Goal: Complete application form: Complete application form

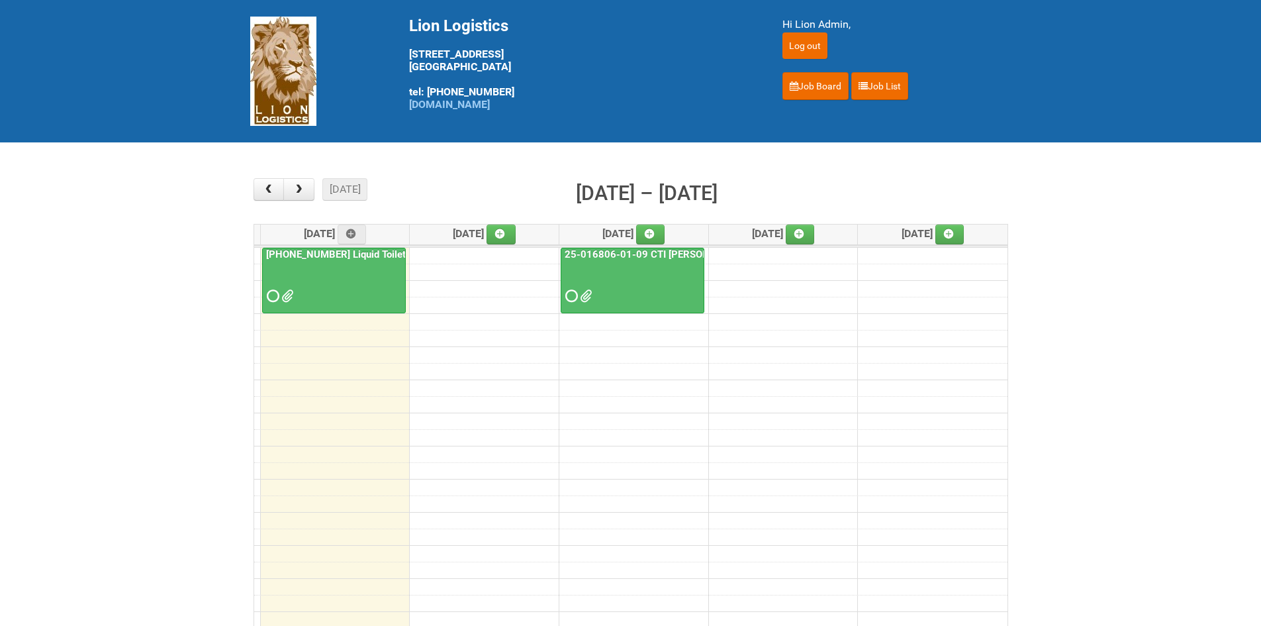
click at [269, 297] on span at bounding box center [271, 295] width 9 height 9
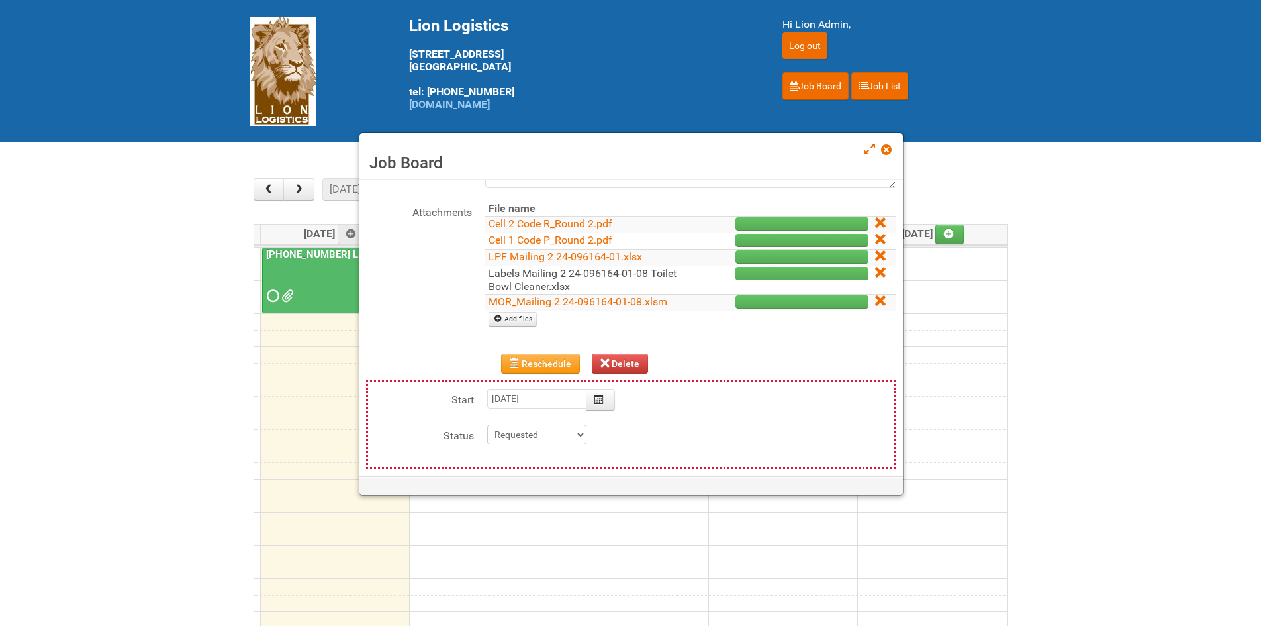
scroll to position [199, 0]
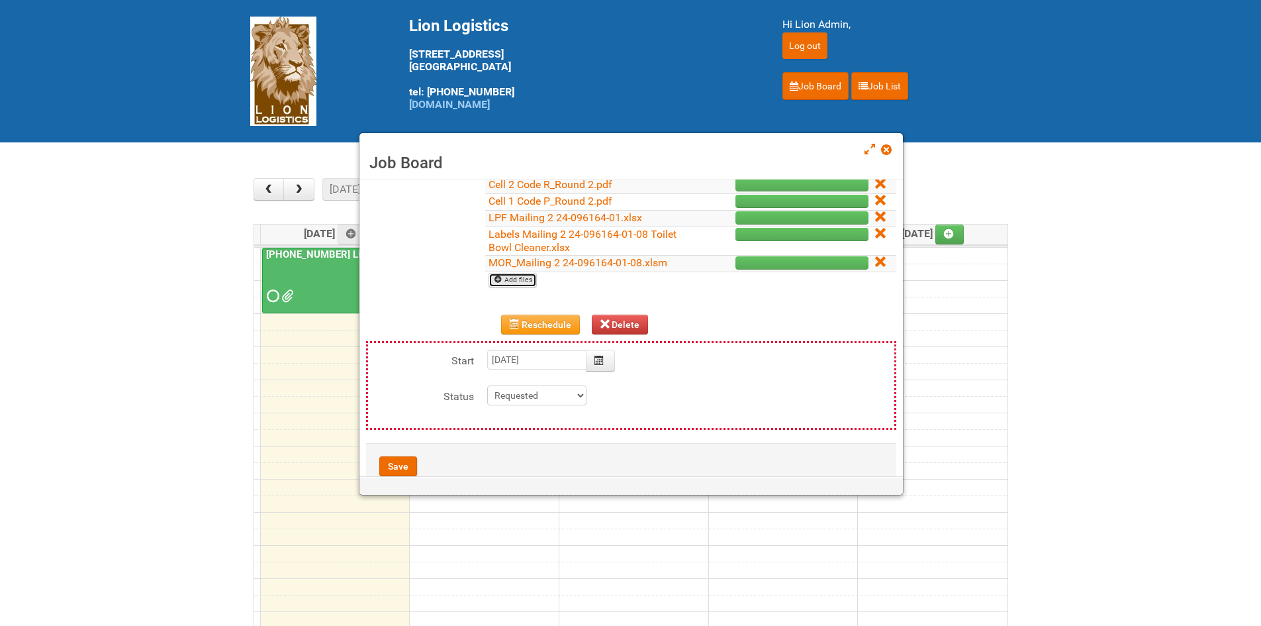
click at [514, 279] on link "Add files" at bounding box center [513, 280] width 48 height 15
type input "C:\fakepath\Grp 1001 1..jpg"
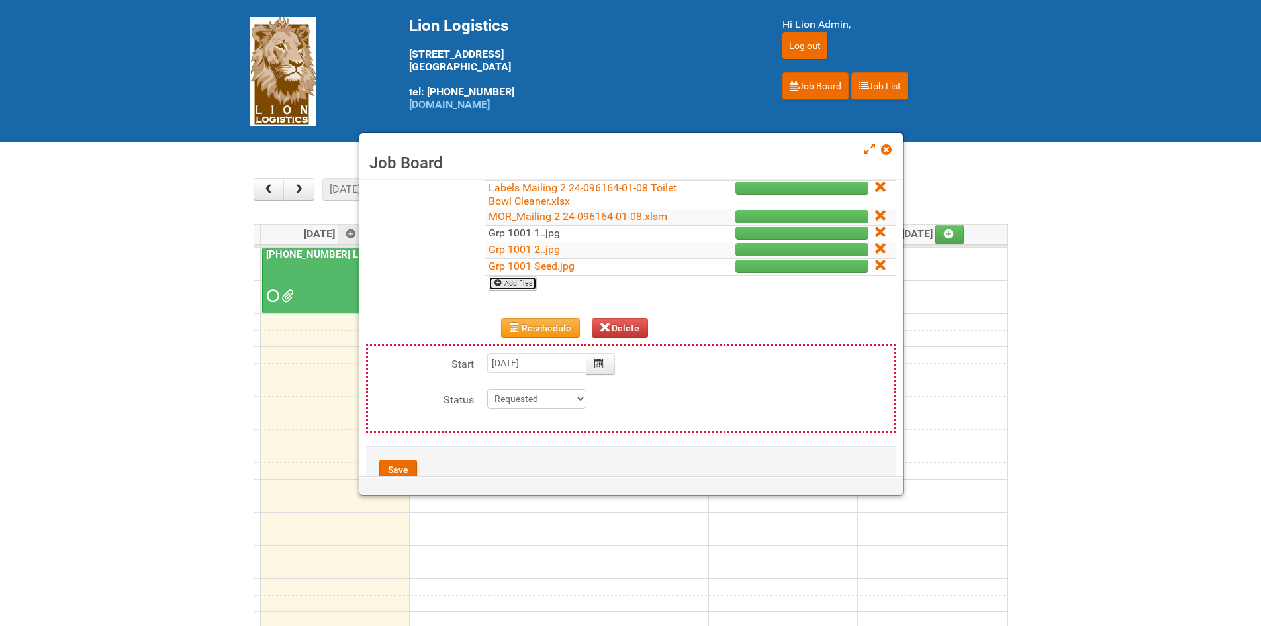
scroll to position [215, 0]
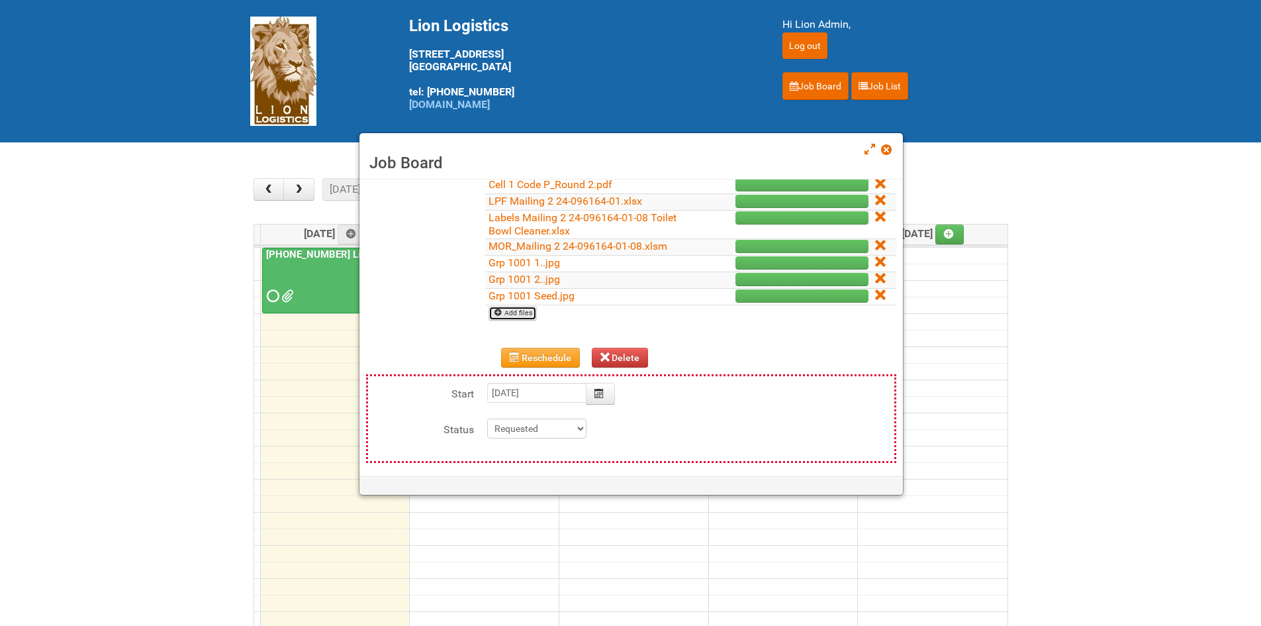
click at [533, 314] on link "Add files" at bounding box center [513, 313] width 48 height 15
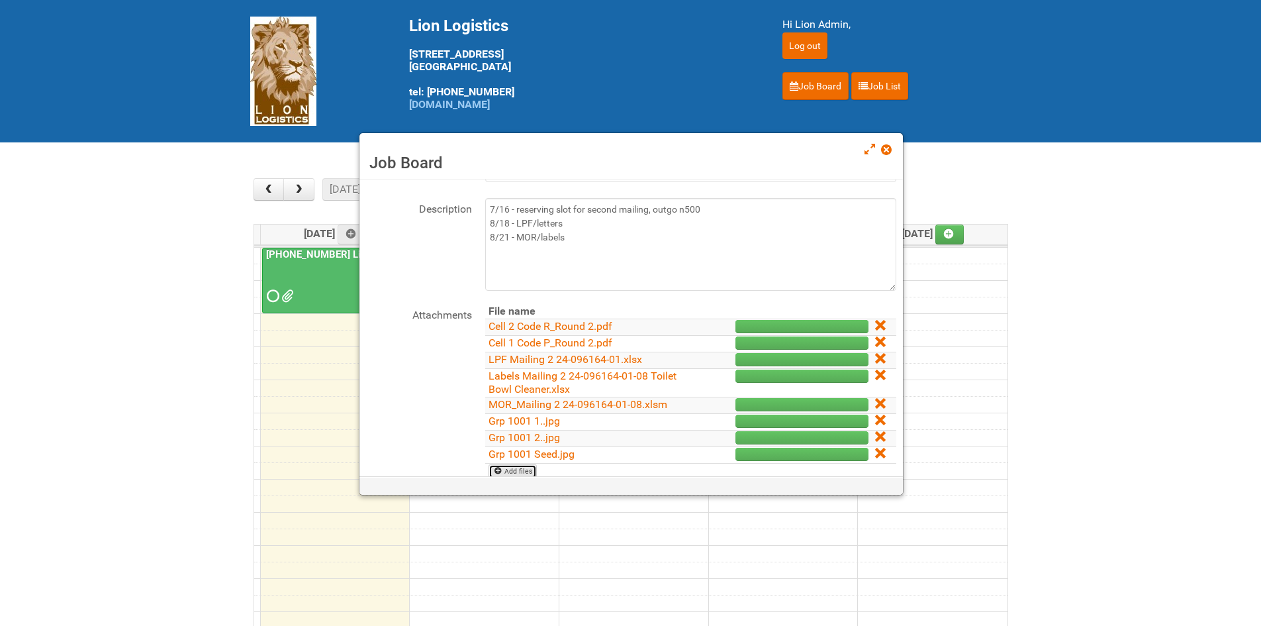
scroll to position [17, 0]
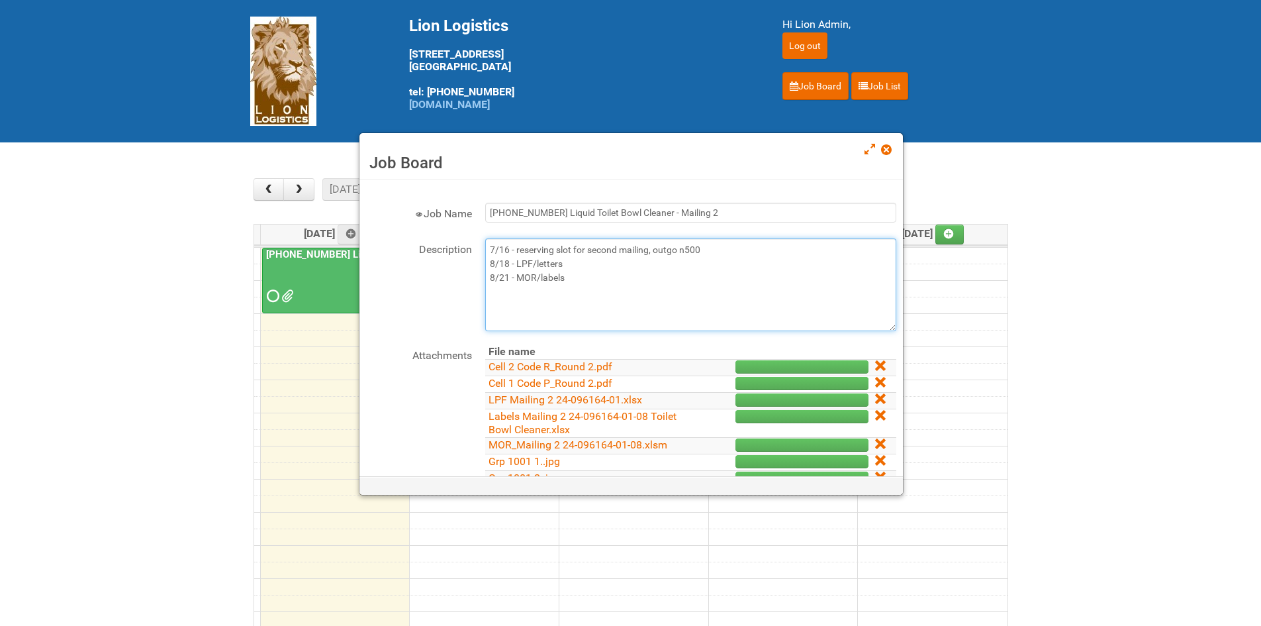
click at [628, 277] on textarea "7/16 - reserving slot for second mailing, outgo n500 8/18 - LPF/letters 8/21 - …" at bounding box center [690, 284] width 411 height 93
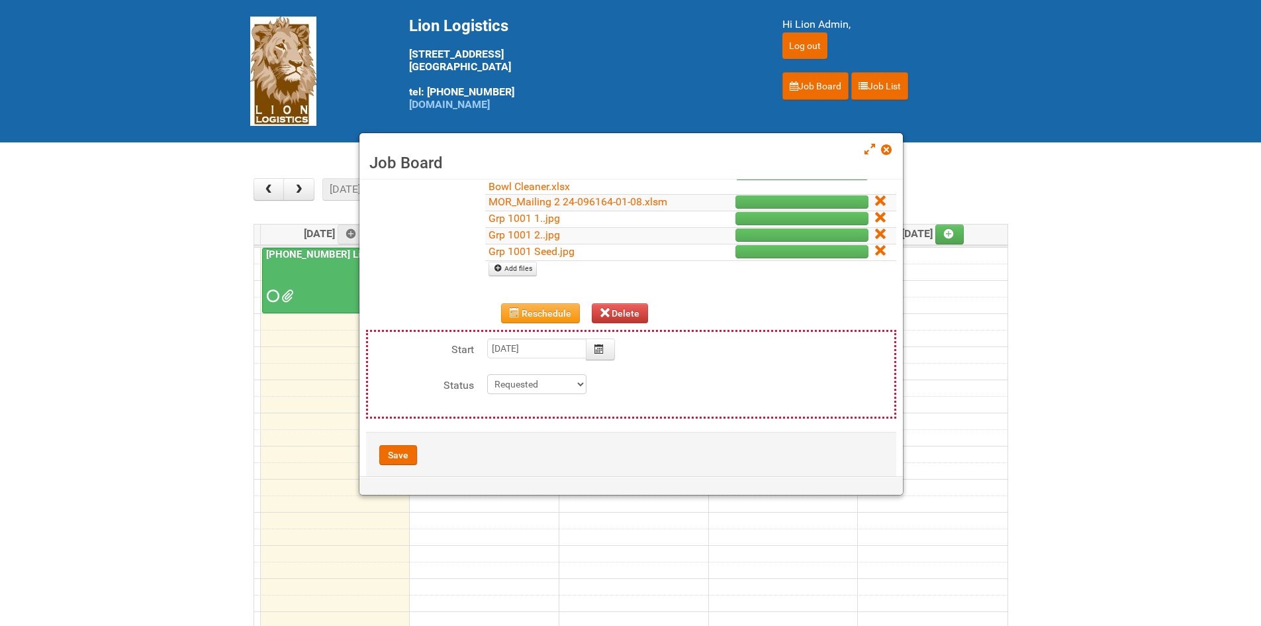
scroll to position [281, 0]
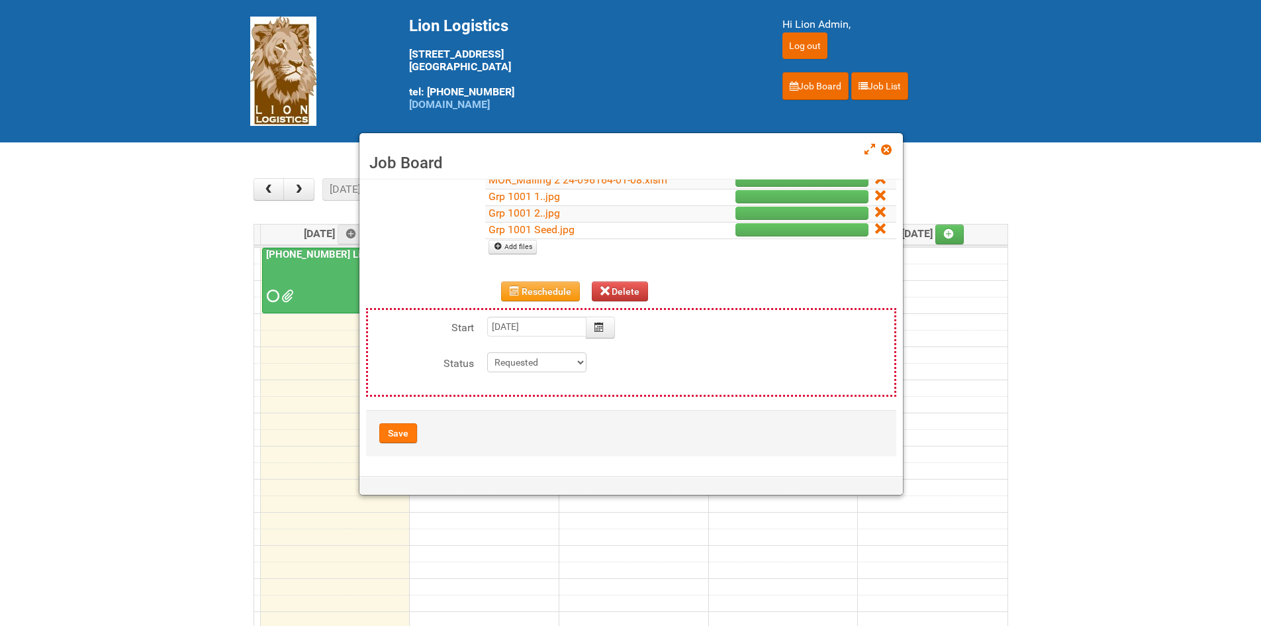
type textarea "7/16 - reserving slot for second mailing, outgo n500 8/18 - LPF/letters 8/21 - …"
click at [391, 429] on button "Save" at bounding box center [398, 433] width 38 height 20
type input "2025-08-25 09:00:00"
